Goal: Information Seeking & Learning: Learn about a topic

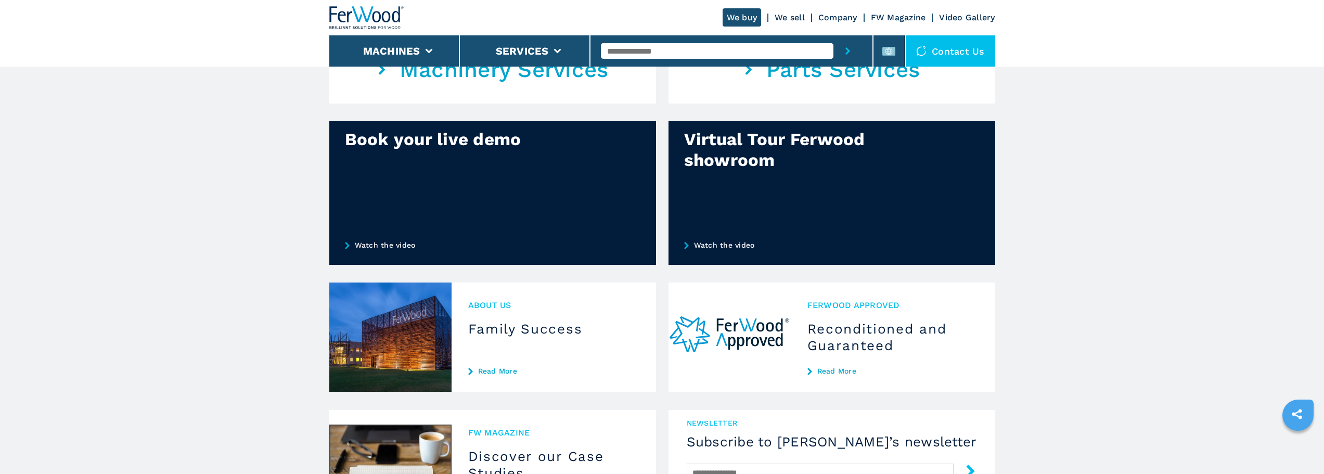
scroll to position [728, 0]
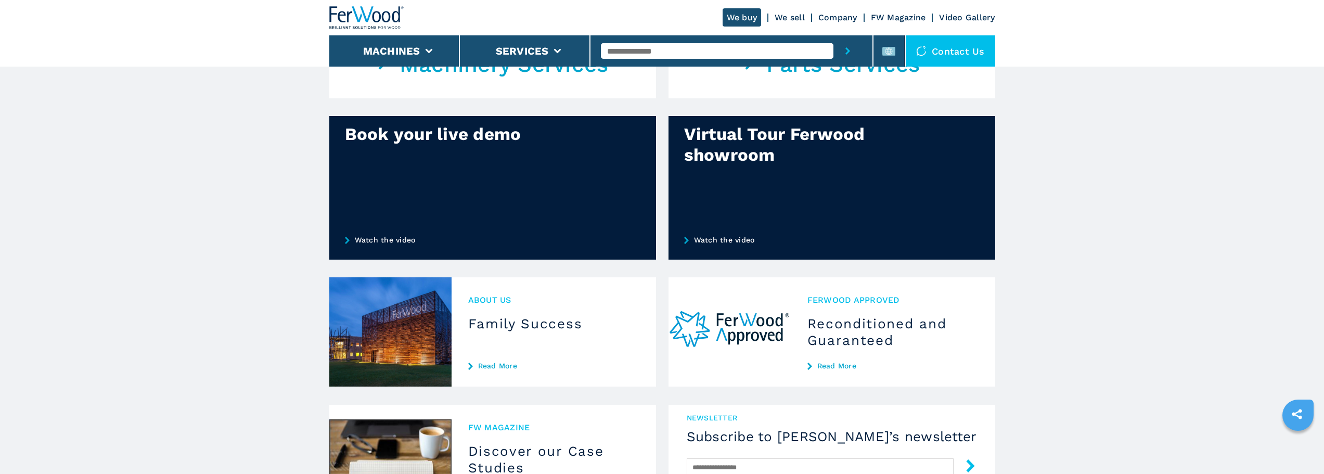
drag, startPoint x: 851, startPoint y: 51, endPoint x: 847, endPoint y: 54, distance: 5.4
click at [851, 52] on button "submit-button" at bounding box center [847, 50] width 29 height 31
click at [847, 49] on icon "submit-button" at bounding box center [847, 50] width 5 height 7
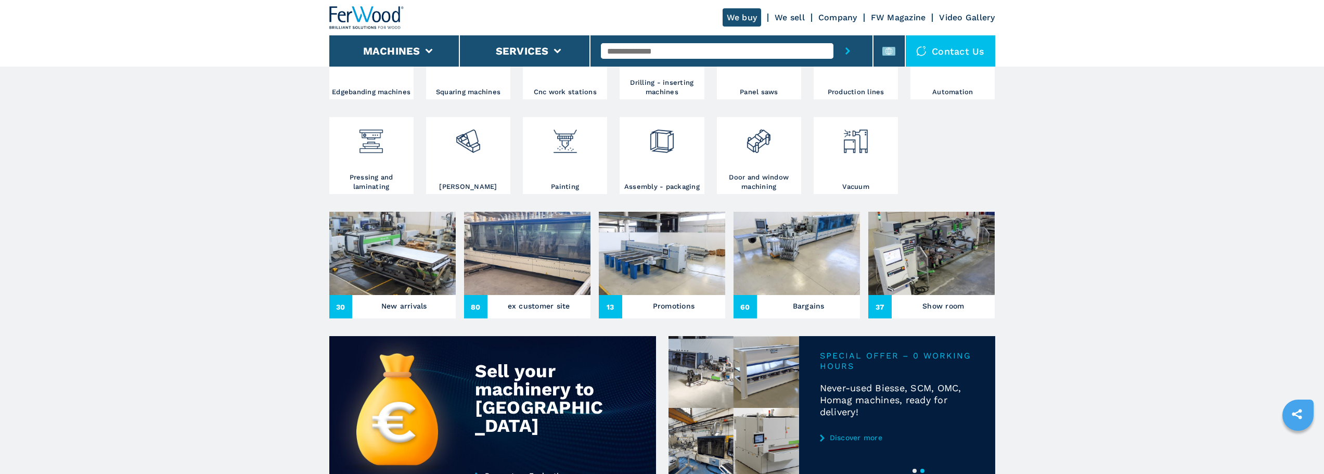
scroll to position [0, 0]
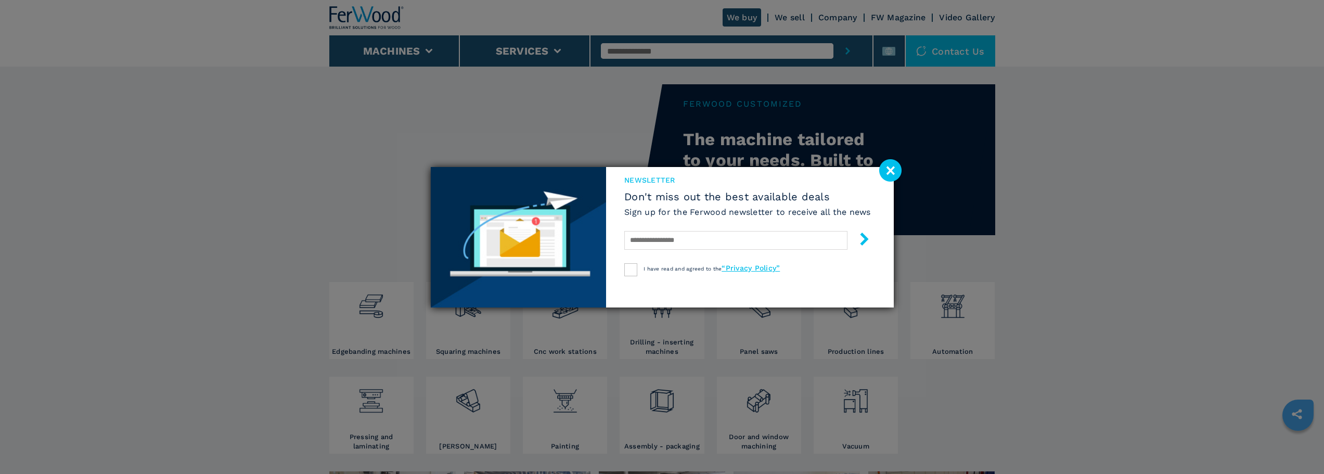
click at [897, 171] on image at bounding box center [890, 170] width 22 height 22
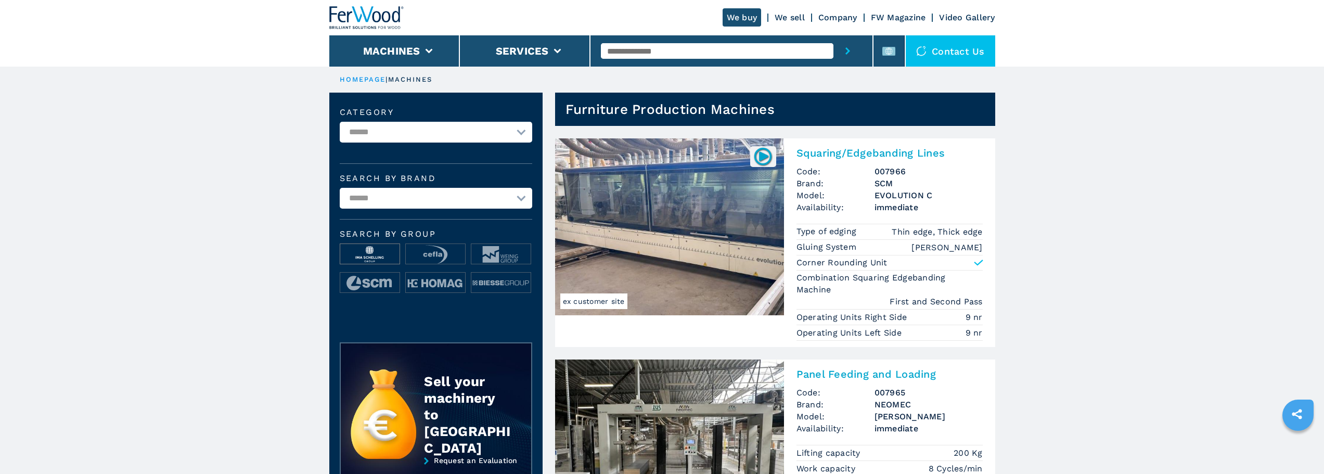
click at [369, 258] on img at bounding box center [369, 254] width 59 height 21
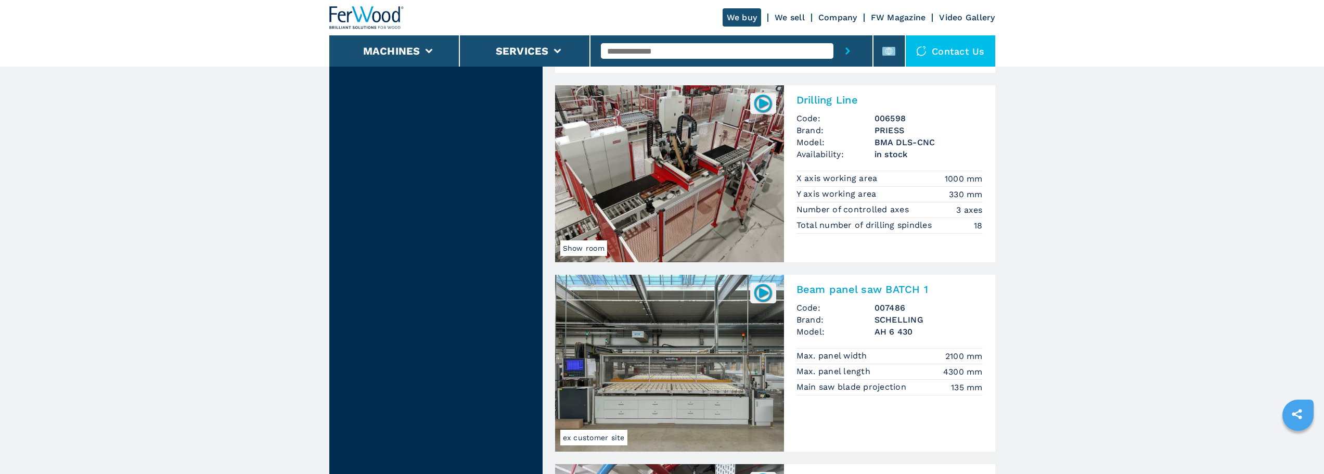
scroll to position [1248, 0]
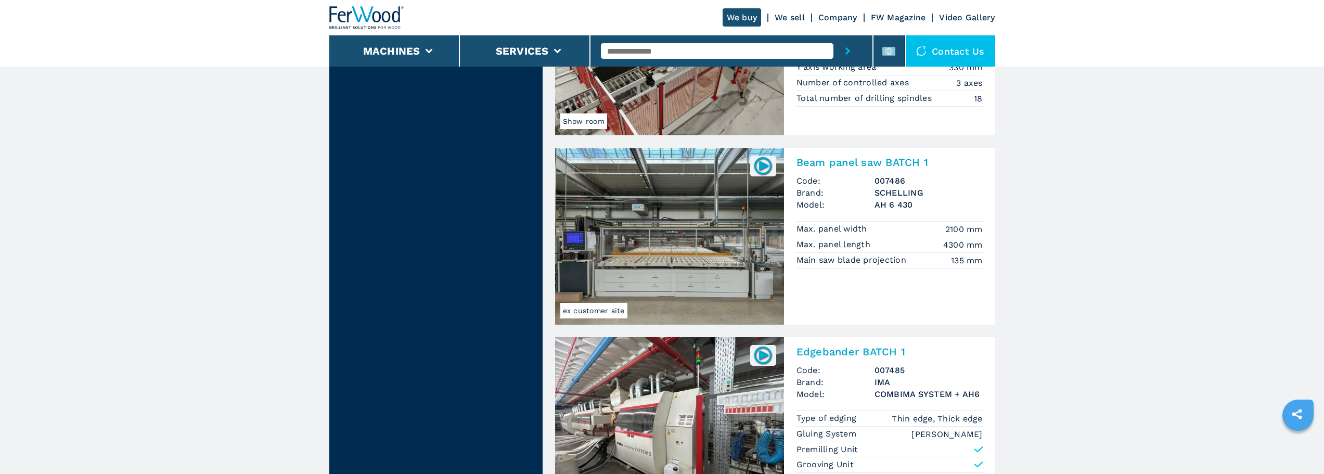
click at [667, 219] on img at bounding box center [669, 236] width 229 height 177
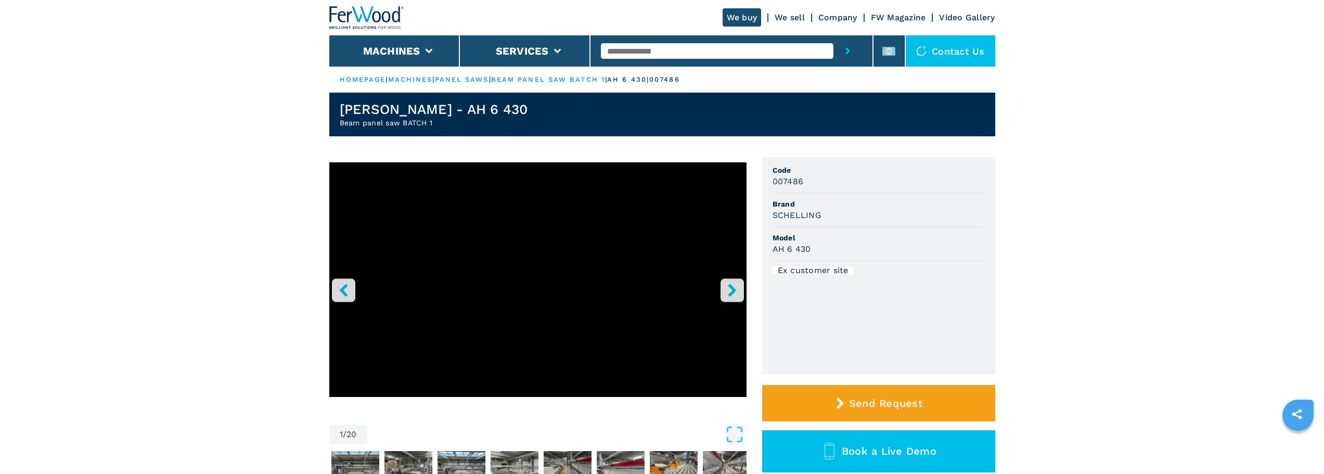
click at [734, 287] on icon "right-button" at bounding box center [732, 289] width 13 height 13
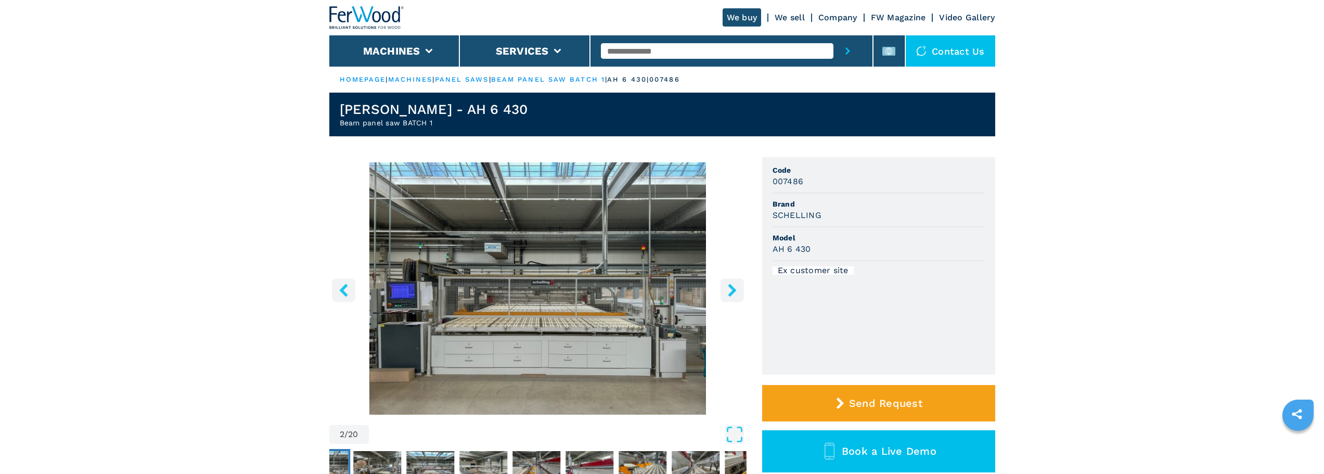
click at [734, 287] on icon "right-button" at bounding box center [732, 289] width 13 height 13
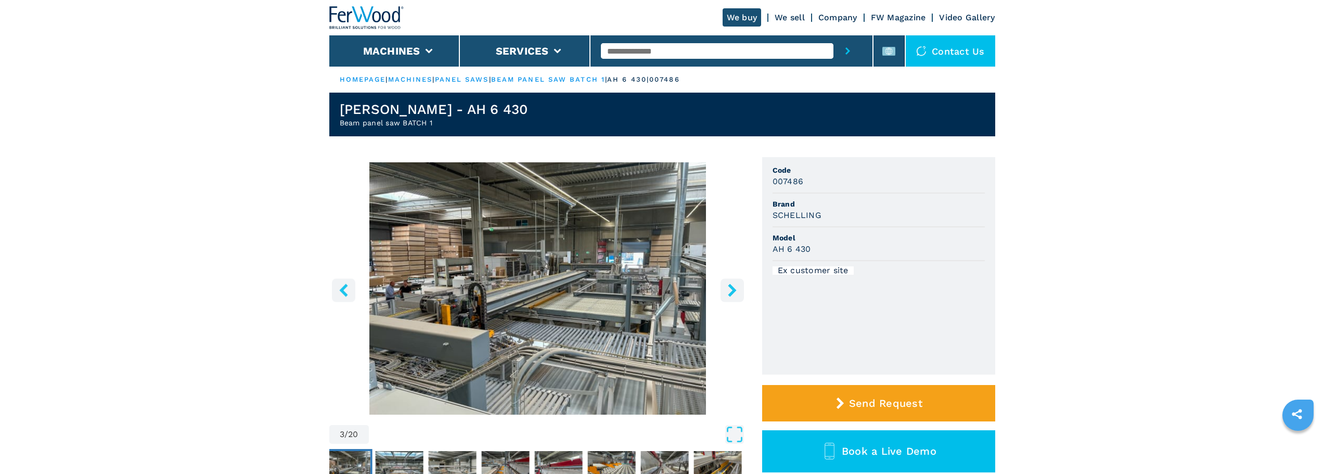
click at [734, 287] on icon "right-button" at bounding box center [732, 289] width 13 height 13
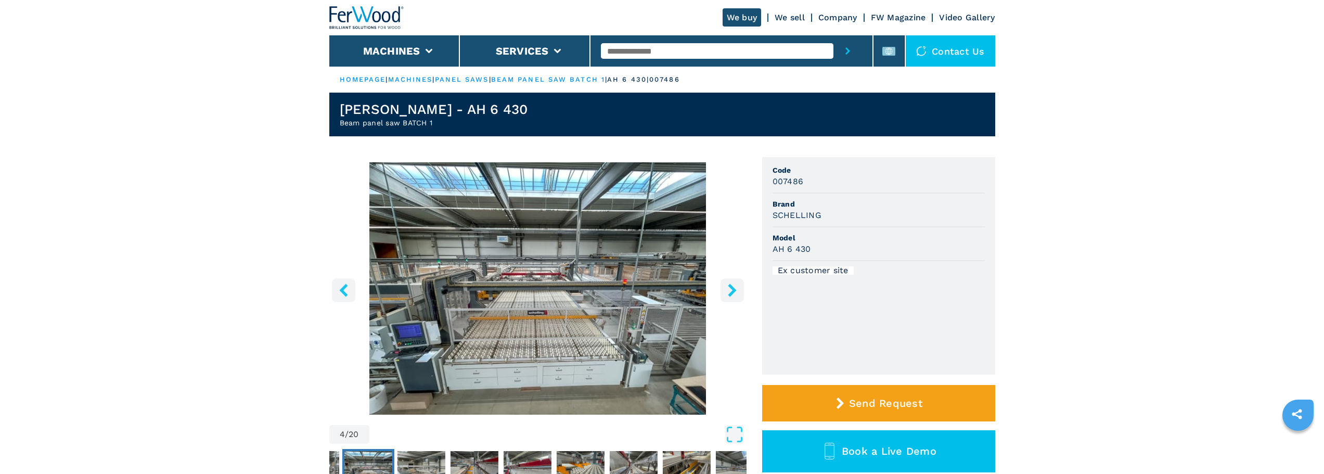
click at [734, 287] on icon "right-button" at bounding box center [732, 289] width 13 height 13
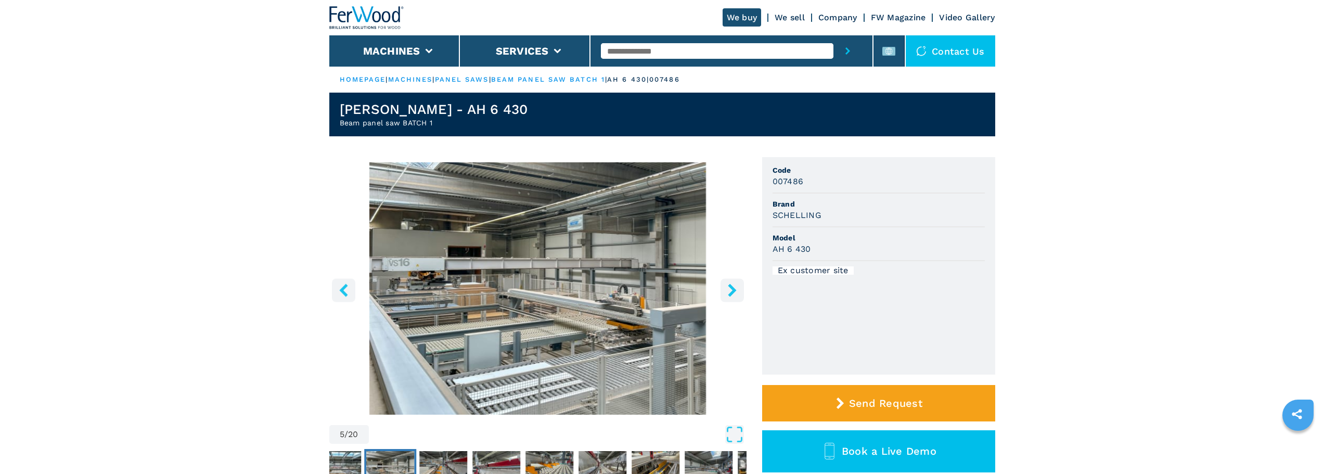
click at [732, 287] on icon "right-button" at bounding box center [732, 289] width 8 height 13
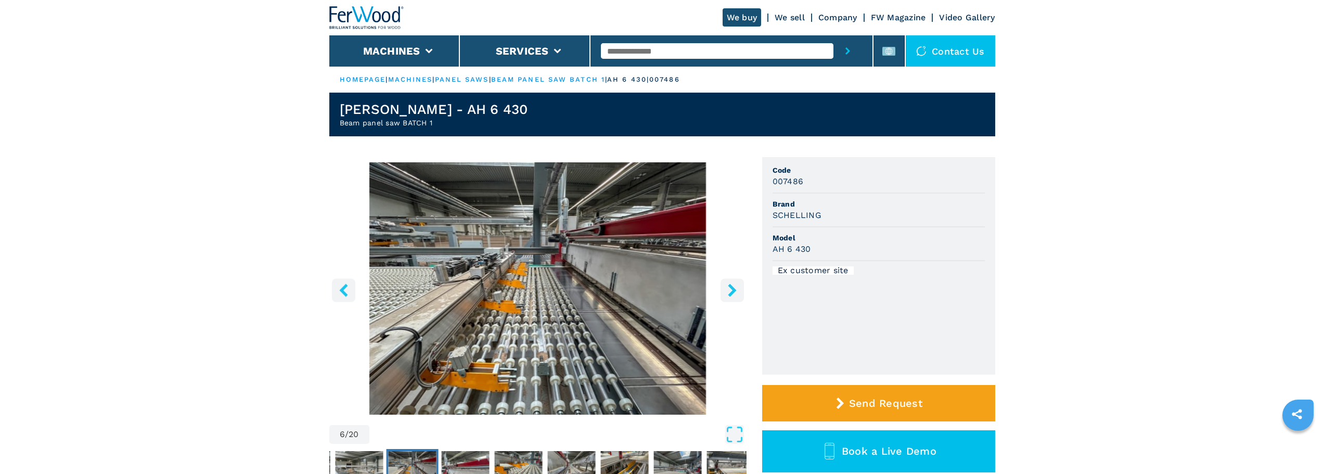
click at [732, 287] on icon "right-button" at bounding box center [732, 289] width 8 height 13
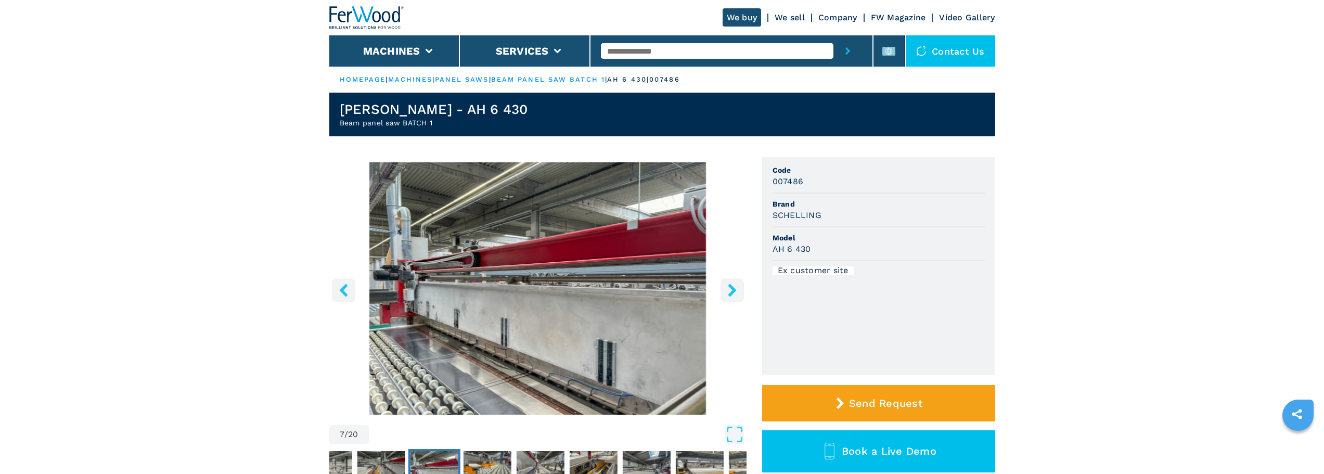
click at [732, 287] on icon "right-button" at bounding box center [732, 289] width 8 height 13
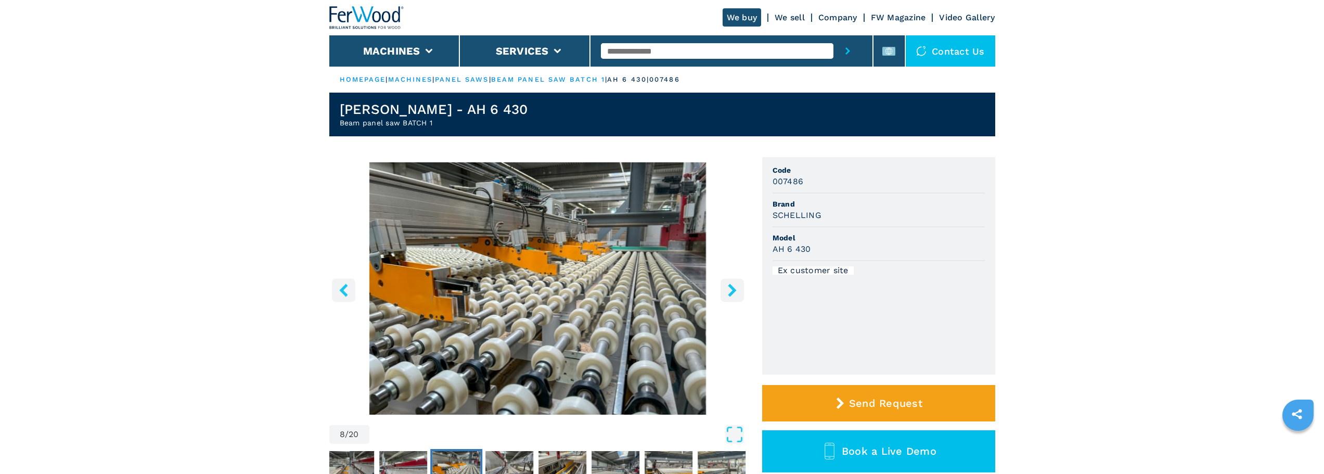
click at [732, 287] on icon "right-button" at bounding box center [732, 289] width 8 height 13
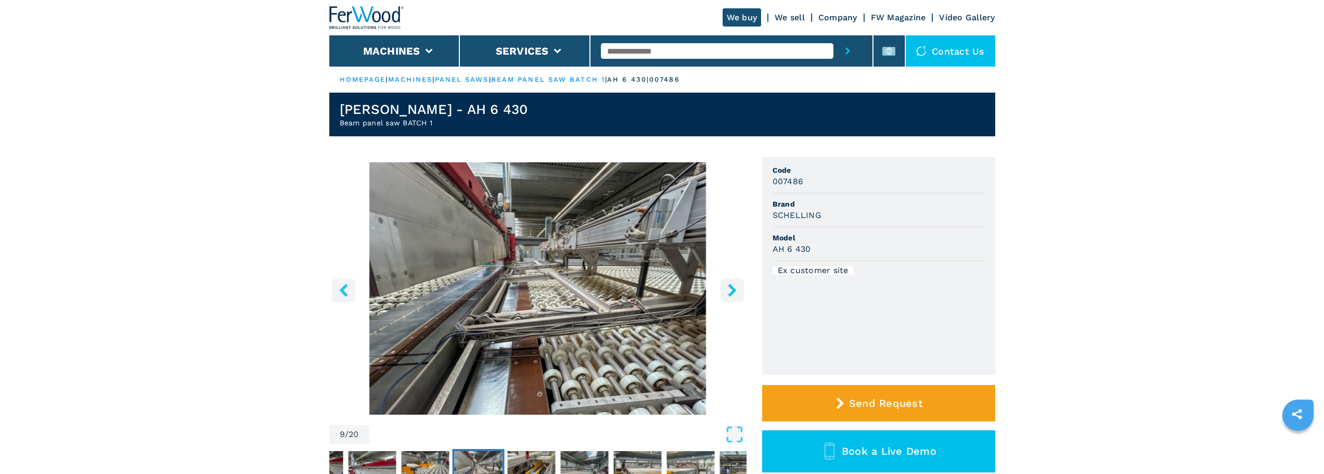
click at [732, 287] on icon "right-button" at bounding box center [732, 289] width 8 height 13
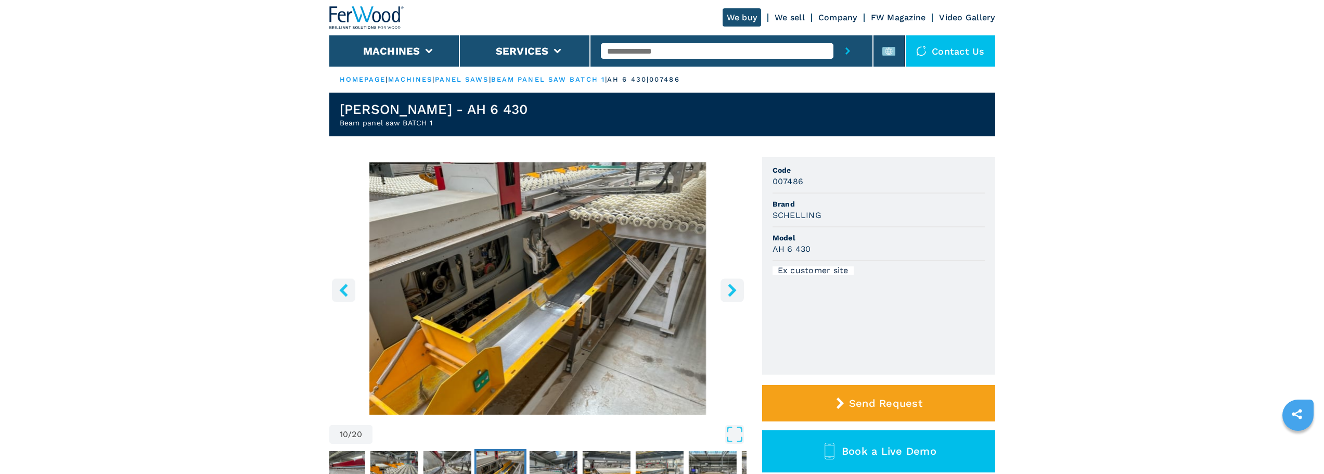
click at [732, 287] on icon "right-button" at bounding box center [732, 289] width 8 height 13
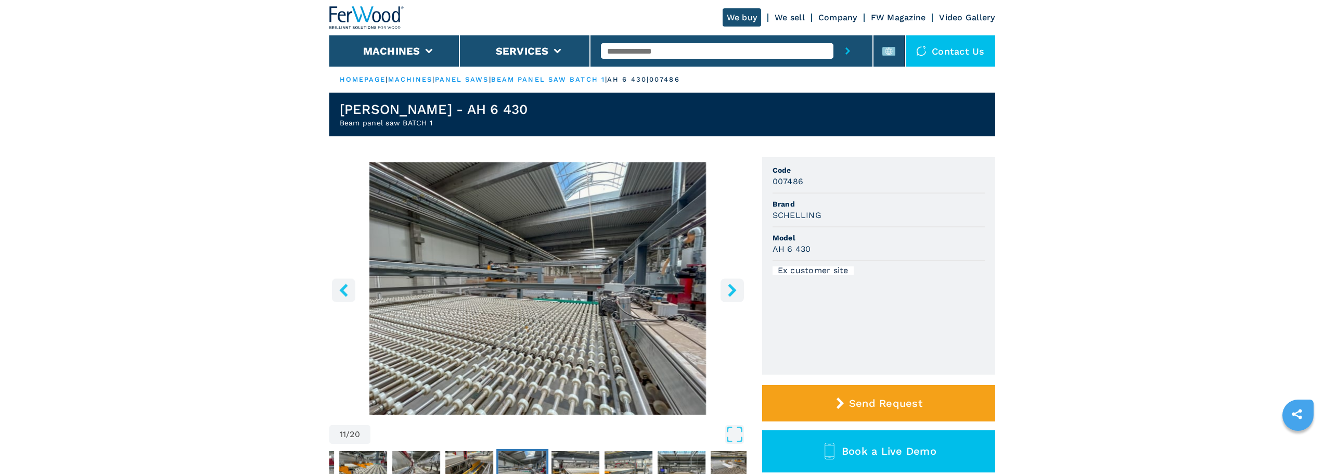
click at [732, 287] on icon "right-button" at bounding box center [732, 289] width 8 height 13
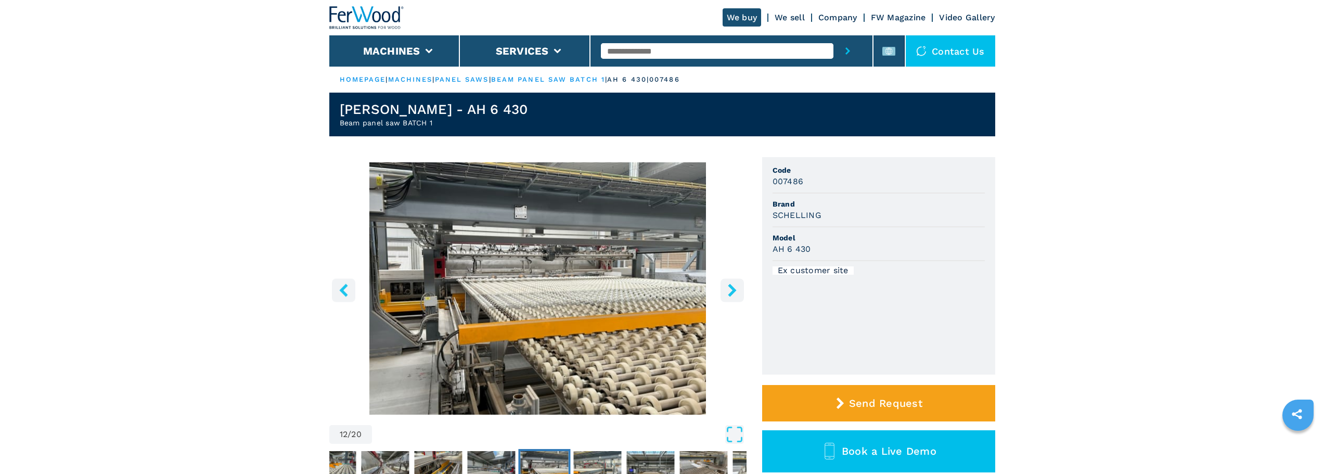
click at [732, 287] on icon "right-button" at bounding box center [732, 289] width 8 height 13
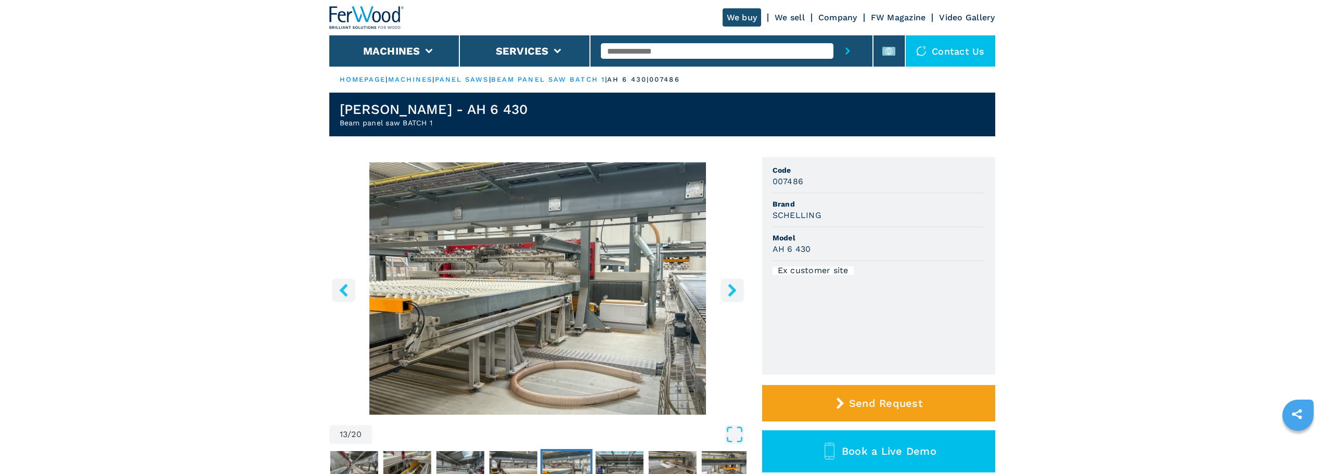
click at [732, 287] on icon "right-button" at bounding box center [732, 289] width 8 height 13
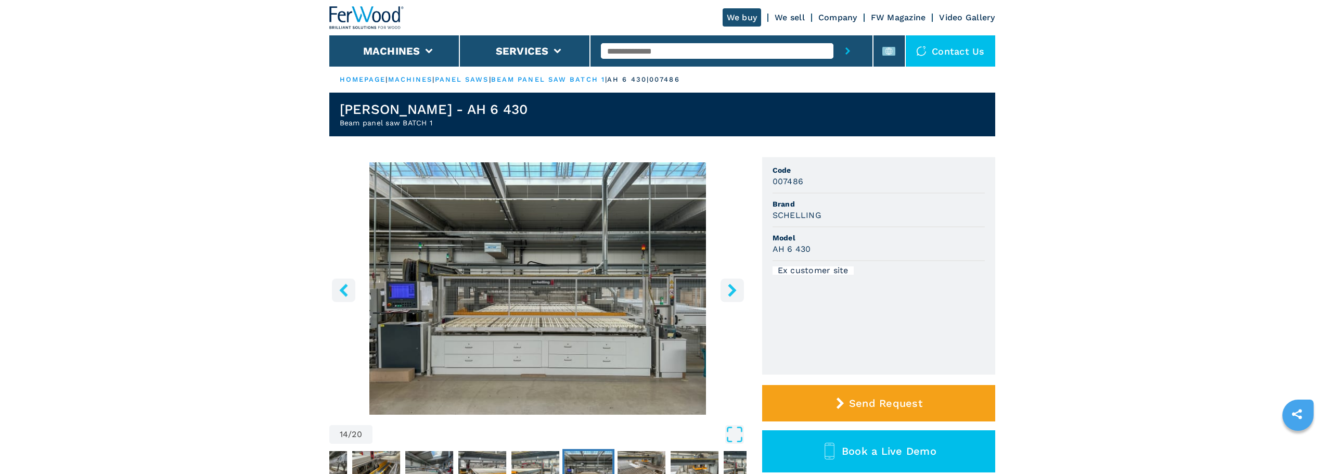
click at [732, 287] on icon "right-button" at bounding box center [732, 289] width 8 height 13
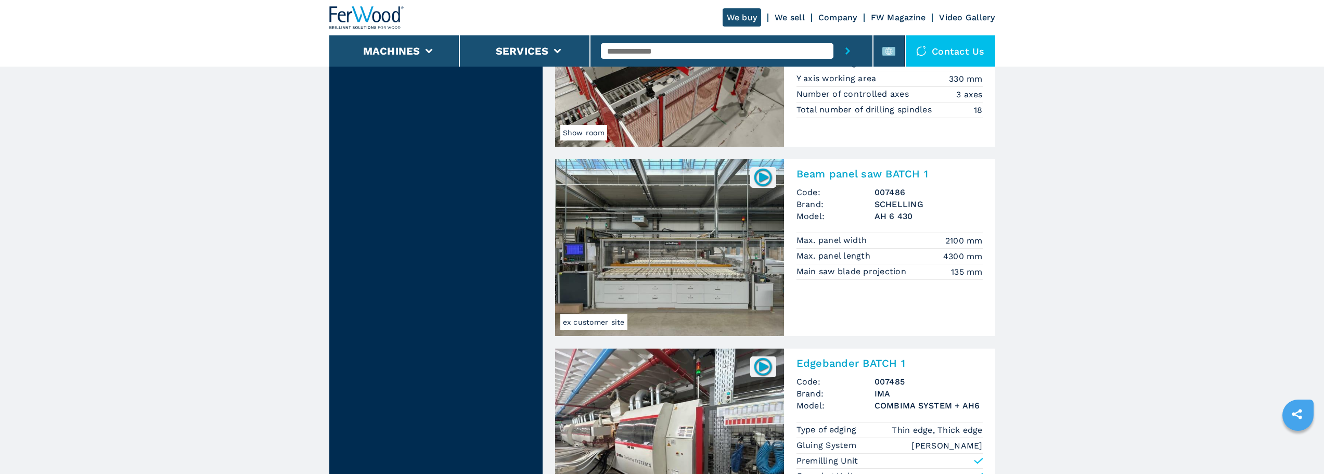
scroll to position [1300, 0]
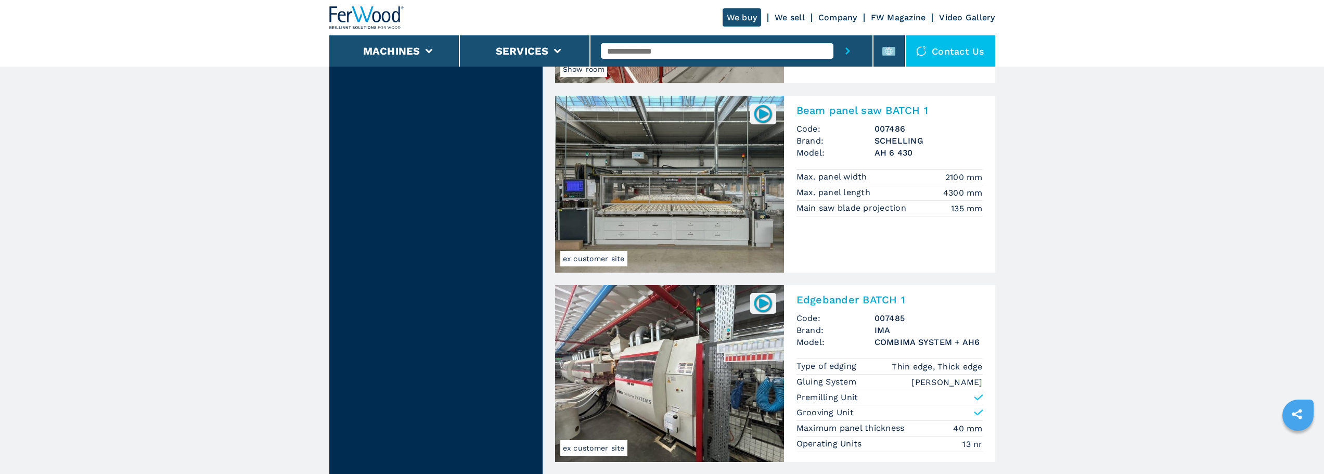
click at [770, 106] on img at bounding box center [763, 114] width 20 height 20
click at [763, 113] on img at bounding box center [763, 114] width 20 height 20
click at [645, 177] on img at bounding box center [669, 184] width 229 height 177
click at [630, 222] on img at bounding box center [669, 184] width 229 height 177
